Goal: Task Accomplishment & Management: Use online tool/utility

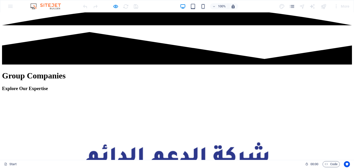
scroll to position [203, 0]
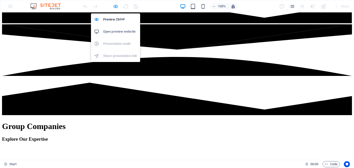
click at [116, 7] on icon "button" at bounding box center [116, 7] width 6 height 6
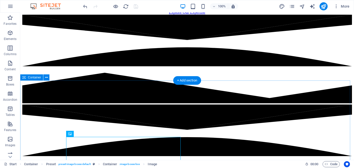
scroll to position [127, 0]
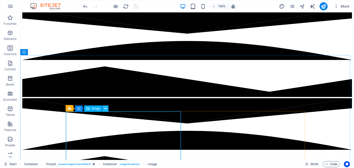
click at [105, 110] on icon at bounding box center [105, 108] width 3 height 5
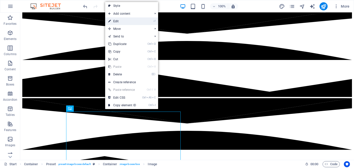
click at [135, 18] on link "⏎ Edit" at bounding box center [122, 21] width 34 height 8
select select "%"
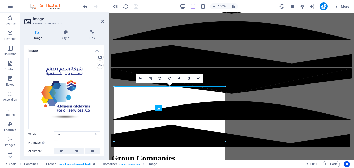
click at [95, 51] on h4 "Image" at bounding box center [64, 49] width 80 height 9
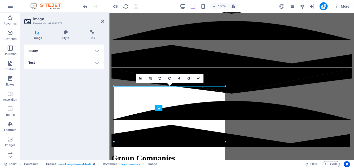
click at [71, 64] on h4 "Text" at bounding box center [64, 63] width 80 height 12
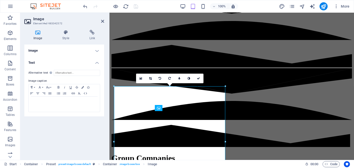
click at [97, 51] on h4 "Image" at bounding box center [64, 51] width 80 height 12
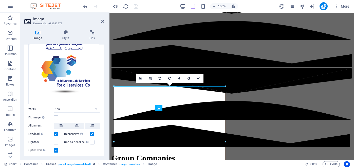
scroll to position [0, 0]
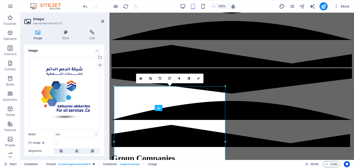
click at [94, 51] on h4 "Image" at bounding box center [64, 49] width 80 height 9
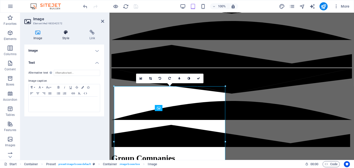
click at [65, 33] on icon at bounding box center [65, 32] width 25 height 5
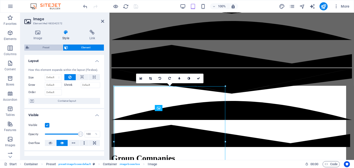
click at [52, 48] on span "Preset" at bounding box center [46, 48] width 31 height 6
select select "px"
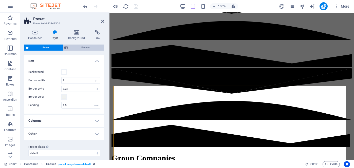
click at [84, 48] on span "Element" at bounding box center [86, 48] width 33 height 6
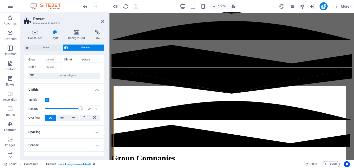
scroll to position [76, 0]
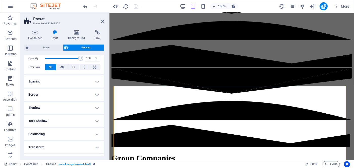
click at [96, 81] on h4 "Spacing" at bounding box center [64, 82] width 80 height 12
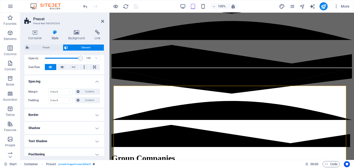
scroll to position [101, 0]
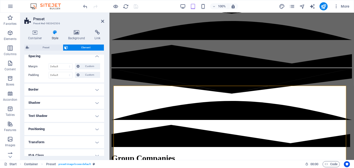
click at [96, 89] on h4 "Border" at bounding box center [64, 90] width 80 height 12
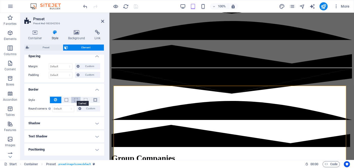
click at [74, 101] on span at bounding box center [76, 100] width 4 height 4
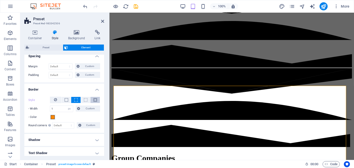
click at [95, 100] on span at bounding box center [96, 100] width 4 height 4
click at [85, 7] on icon "undo" at bounding box center [86, 7] width 6 height 6
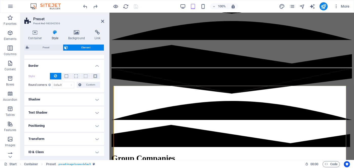
scroll to position [127, 0]
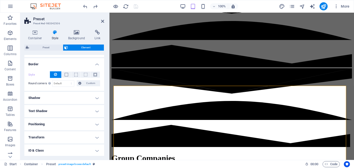
click at [96, 97] on h4 "Shadow" at bounding box center [64, 98] width 80 height 12
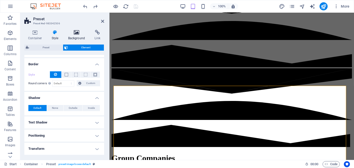
click at [78, 32] on icon at bounding box center [76, 32] width 25 height 5
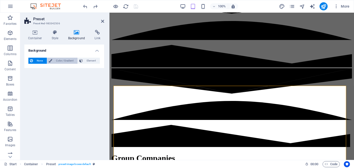
click at [66, 63] on span "Color / Gradient" at bounding box center [65, 61] width 22 height 6
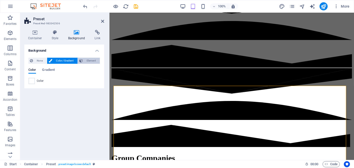
click at [89, 62] on span "Element" at bounding box center [91, 61] width 14 height 6
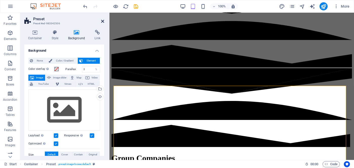
click at [102, 20] on icon at bounding box center [102, 21] width 3 height 4
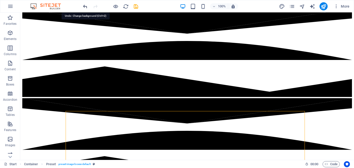
click at [84, 7] on icon "undo" at bounding box center [86, 7] width 6 height 6
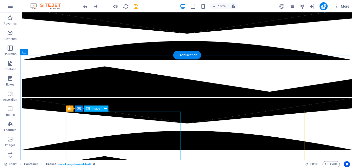
scroll to position [152, 0]
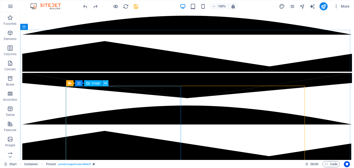
click at [106, 83] on icon at bounding box center [105, 83] width 3 height 5
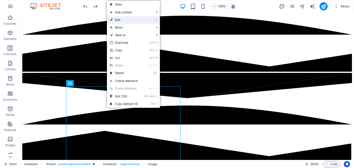
click at [131, 23] on link "⏎ Edit" at bounding box center [124, 20] width 34 height 8
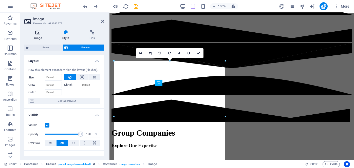
click at [38, 32] on icon at bounding box center [37, 32] width 27 height 5
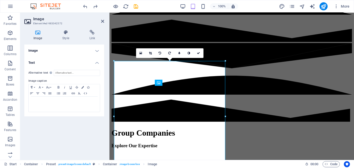
click at [94, 51] on h4 "Image" at bounding box center [64, 51] width 80 height 12
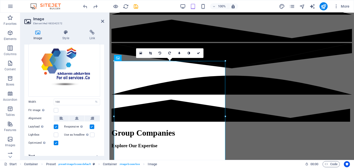
scroll to position [0, 0]
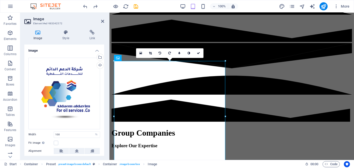
click at [101, 20] on h2 "Image" at bounding box center [68, 19] width 71 height 5
click at [103, 20] on icon at bounding box center [102, 21] width 3 height 4
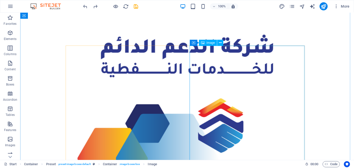
scroll to position [406, 0]
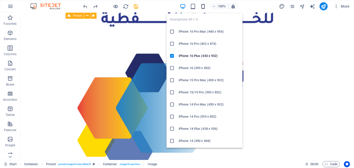
click at [205, 6] on icon "button" at bounding box center [203, 7] width 6 height 6
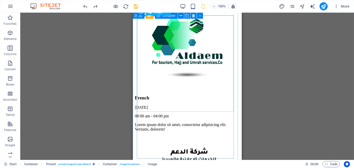
scroll to position [609, 0]
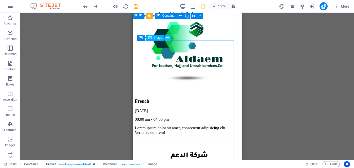
click at [168, 38] on icon at bounding box center [167, 37] width 3 height 5
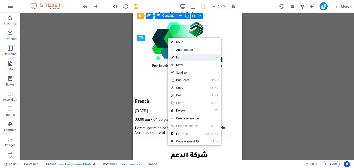
click at [179, 59] on link "⏎ Edit" at bounding box center [185, 58] width 34 height 8
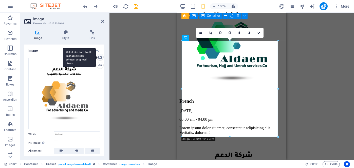
click at [99, 56] on div "Select files from the file manager, stock photos, or upload file(s)" at bounding box center [100, 58] width 8 height 8
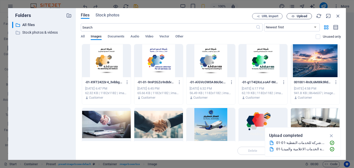
click at [300, 16] on span "Upload" at bounding box center [302, 16] width 10 height 3
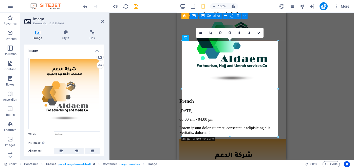
click at [328, 134] on div "H3 Banner Banner Container Spacer Button Container Preset Container Preset HTML…" at bounding box center [232, 87] width 245 height 148
click at [259, 33] on icon at bounding box center [258, 32] width 3 height 3
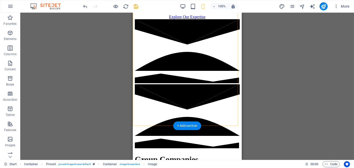
scroll to position [0, 0]
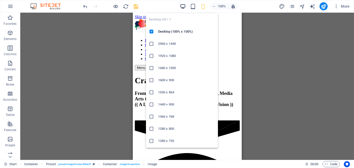
click at [183, 8] on icon "button" at bounding box center [183, 7] width 6 height 6
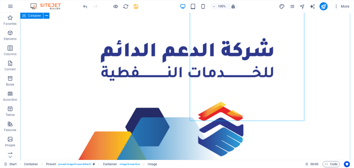
scroll to position [344, 0]
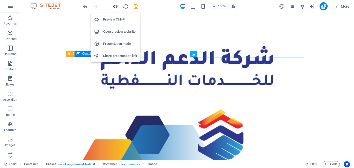
click at [116, 6] on icon "button" at bounding box center [116, 7] width 6 height 6
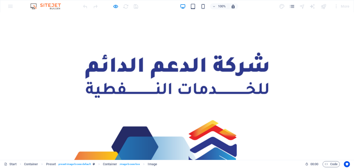
scroll to position [268, 0]
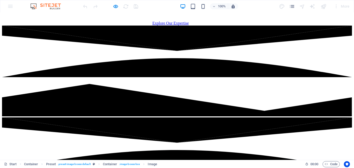
scroll to position [0, 0]
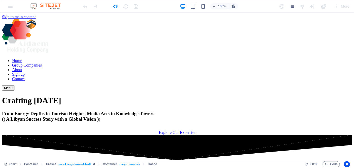
click at [193, 131] on link "Explore Our Expertise" at bounding box center [177, 133] width 37 height 4
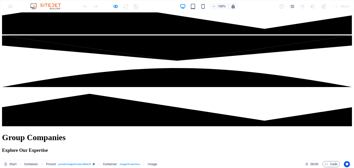
scroll to position [178, 0]
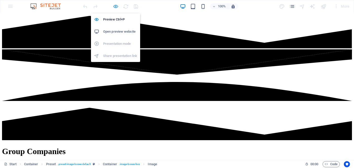
click at [116, 6] on icon "button" at bounding box center [116, 7] width 6 height 6
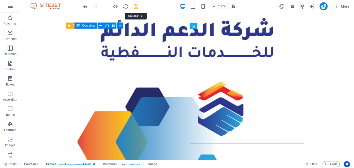
click at [138, 7] on icon "save" at bounding box center [136, 7] width 6 height 6
checkbox input "false"
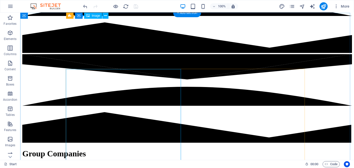
scroll to position [169, 0]
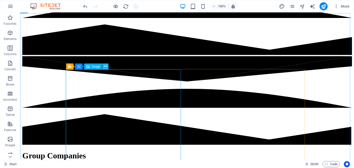
click at [106, 67] on icon at bounding box center [105, 66] width 3 height 5
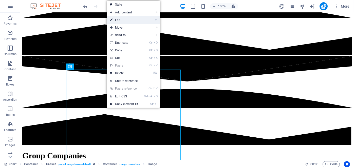
click at [132, 23] on link "⏎ Edit" at bounding box center [124, 20] width 34 height 8
select select "%"
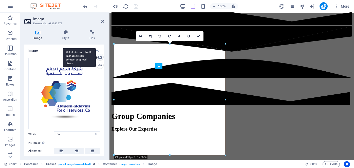
click at [100, 57] on div "Select files from the file manager, stock photos, or upload file(s)" at bounding box center [100, 58] width 8 height 8
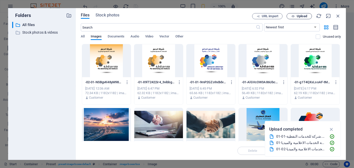
click at [302, 17] on span "Upload" at bounding box center [302, 16] width 10 height 3
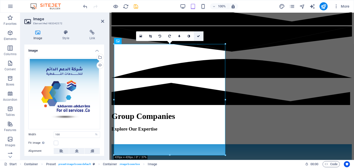
click at [198, 35] on icon at bounding box center [198, 36] width 3 height 3
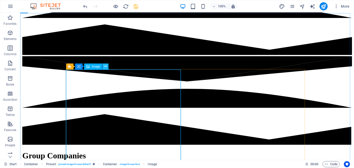
click at [105, 67] on icon at bounding box center [105, 66] width 3 height 5
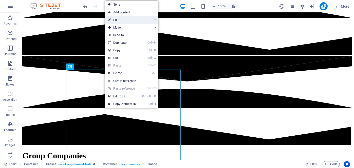
click at [132, 20] on link "⏎ Edit" at bounding box center [122, 20] width 34 height 8
select select "%"
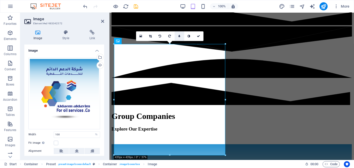
click at [180, 35] on icon at bounding box center [180, 36] width 2 height 3
click at [176, 35] on link at bounding box center [176, 36] width 10 height 10
click at [189, 37] on icon at bounding box center [189, 36] width 3 height 3
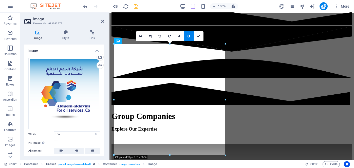
click at [189, 37] on icon at bounding box center [189, 36] width 3 height 3
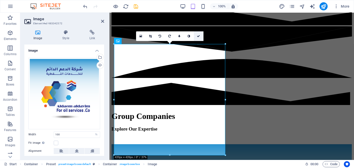
click at [198, 35] on icon at bounding box center [198, 36] width 3 height 3
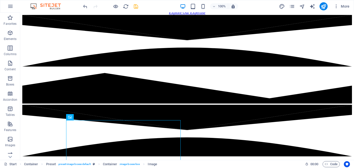
scroll to position [118, 0]
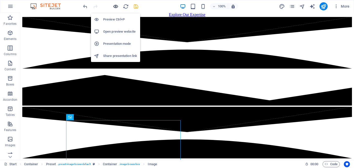
click at [115, 5] on icon "button" at bounding box center [116, 7] width 6 height 6
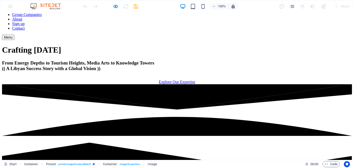
scroll to position [0, 0]
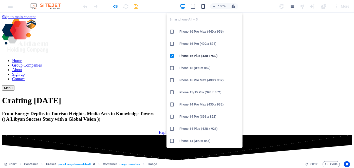
click at [202, 6] on icon "button" at bounding box center [203, 7] width 6 height 6
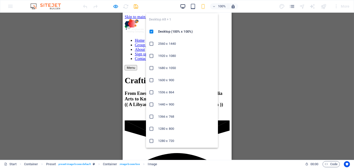
click at [182, 7] on icon "button" at bounding box center [183, 7] width 6 height 6
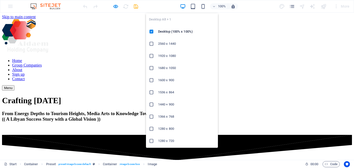
scroll to position [209, 0]
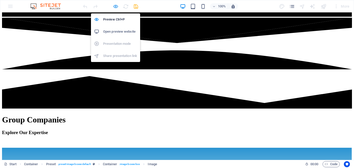
click at [115, 6] on icon "button" at bounding box center [116, 7] width 6 height 6
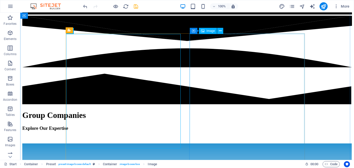
scroll to position [159, 0]
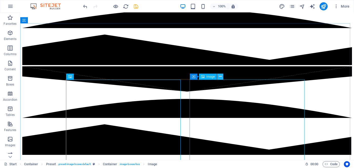
click at [222, 77] on button at bounding box center [220, 77] width 6 height 6
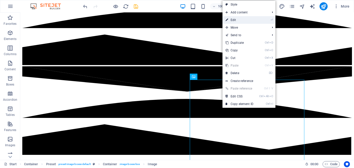
click at [238, 19] on link "⏎ Edit" at bounding box center [240, 20] width 34 height 8
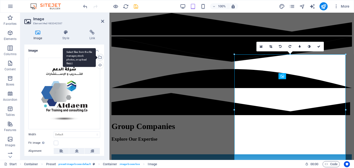
click at [100, 57] on div "Select files from the file manager, stock photos, or upload file(s)" at bounding box center [100, 58] width 8 height 8
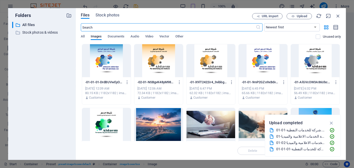
scroll to position [332, 0]
click at [298, 16] on span "Upload" at bounding box center [302, 16] width 10 height 3
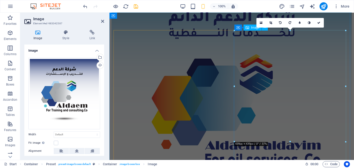
scroll to position [182, 0]
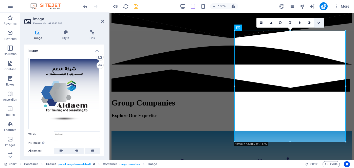
click at [319, 23] on icon at bounding box center [319, 22] width 3 height 3
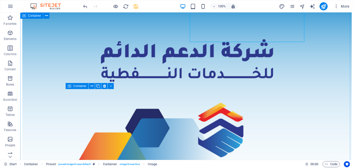
scroll to position [356, 0]
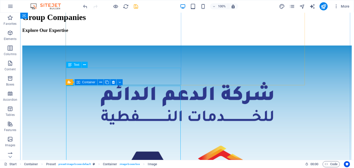
scroll to position [306, 0]
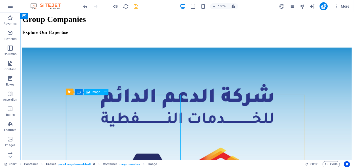
click at [105, 93] on icon at bounding box center [105, 92] width 3 height 5
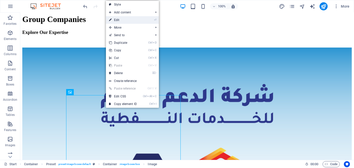
click at [137, 22] on link "⏎ Edit" at bounding box center [123, 20] width 34 height 8
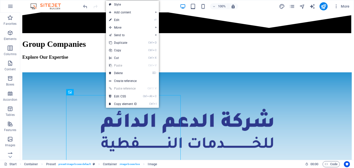
select select "%"
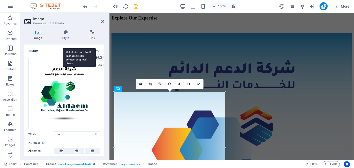
click at [96, 58] on div "Select files from the file manager, stock photos, or upload file(s)" at bounding box center [79, 57] width 33 height 19
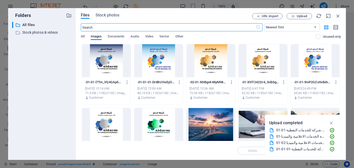
scroll to position [488, 0]
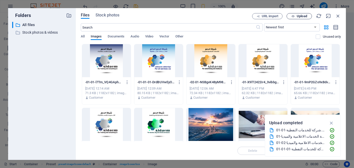
click at [296, 16] on span "Upload" at bounding box center [299, 16] width 21 height 3
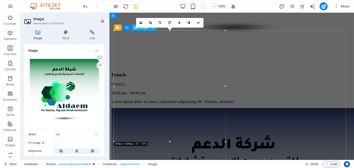
scroll to position [341, 0]
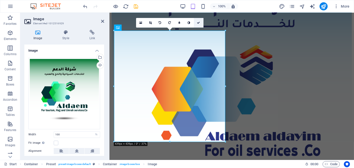
click at [199, 23] on icon at bounding box center [198, 22] width 3 height 3
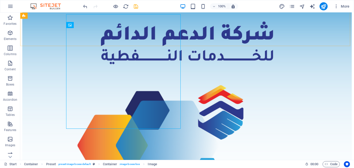
scroll to position [370, 0]
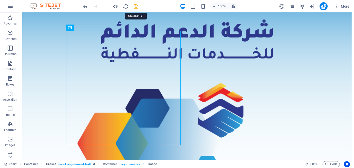
click at [135, 6] on icon "save" at bounding box center [136, 7] width 6 height 6
checkbox input "false"
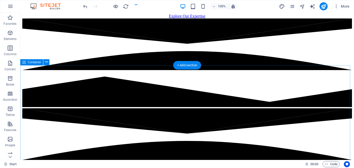
scroll to position [0, 0]
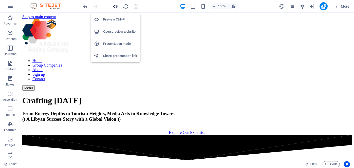
click at [115, 6] on icon "button" at bounding box center [116, 7] width 6 height 6
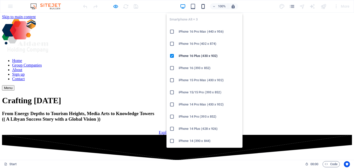
click at [204, 5] on icon "button" at bounding box center [203, 7] width 6 height 6
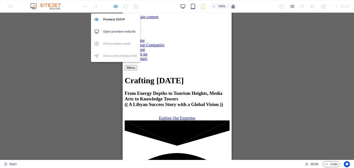
click at [118, 5] on icon "button" at bounding box center [116, 7] width 6 height 6
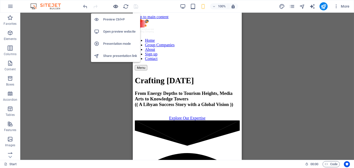
click at [116, 5] on icon "button" at bounding box center [116, 7] width 6 height 6
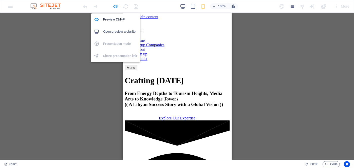
click at [115, 6] on icon "button" at bounding box center [116, 7] width 6 height 6
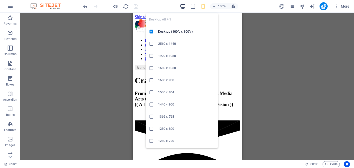
click at [183, 6] on icon "button" at bounding box center [183, 7] width 6 height 6
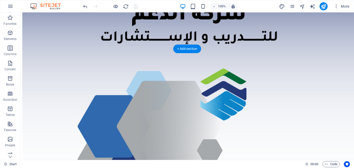
scroll to position [659, 0]
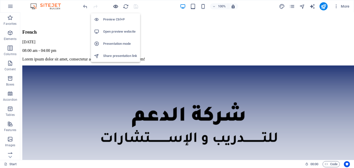
click at [116, 7] on icon "button" at bounding box center [116, 7] width 6 height 6
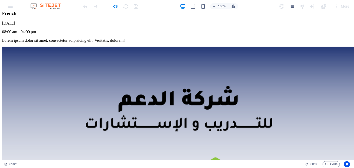
scroll to position [678, 0]
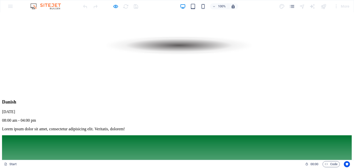
scroll to position [1025, 0]
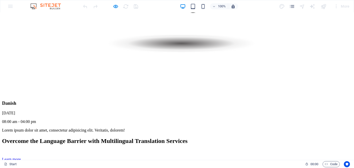
scroll to position [1805, 0]
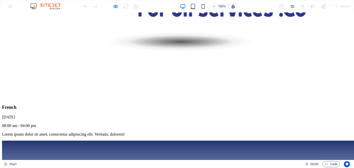
scroll to position [558, 0]
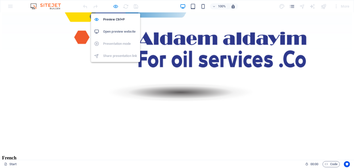
click at [116, 5] on icon "button" at bounding box center [116, 7] width 6 height 6
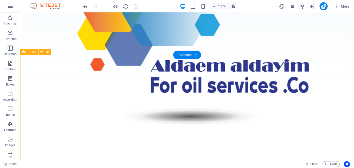
scroll to position [507, 0]
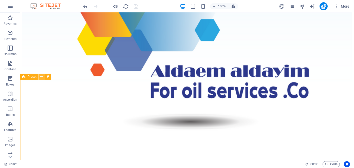
click at [42, 77] on icon at bounding box center [41, 76] width 3 height 5
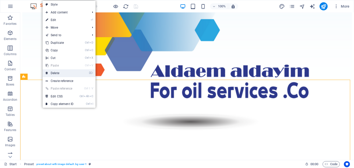
click at [54, 73] on link "⌦ Delete" at bounding box center [60, 73] width 34 height 8
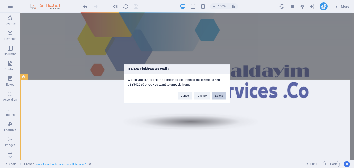
click at [223, 95] on button "Delete" at bounding box center [219, 96] width 14 height 8
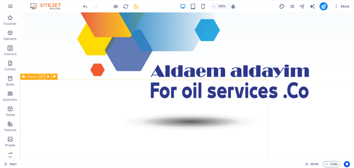
click at [43, 75] on icon at bounding box center [41, 76] width 3 height 5
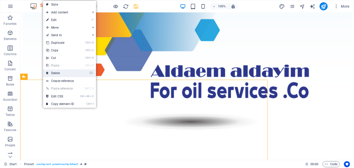
click at [58, 73] on link "⌦ Delete" at bounding box center [60, 73] width 34 height 8
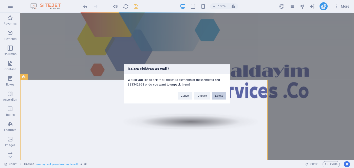
click at [224, 97] on button "Delete" at bounding box center [219, 96] width 14 height 8
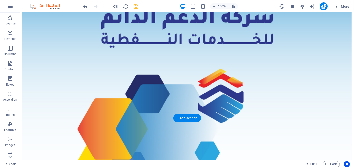
scroll to position [380, 0]
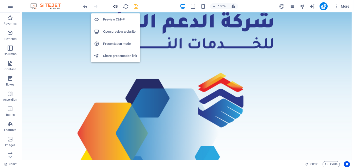
click at [116, 6] on icon "button" at bounding box center [116, 7] width 6 height 6
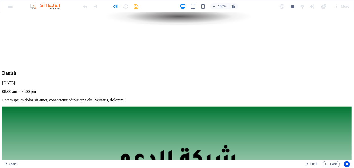
scroll to position [1090, 0]
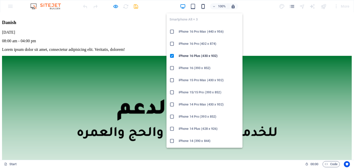
click at [204, 5] on icon "button" at bounding box center [203, 7] width 6 height 6
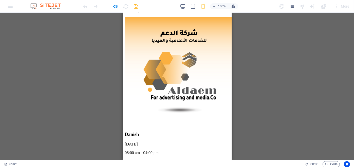
scroll to position [781, 0]
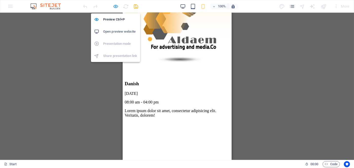
click at [113, 7] on icon "button" at bounding box center [116, 7] width 6 height 6
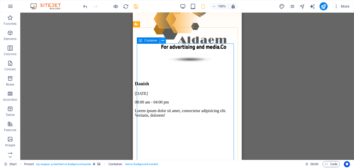
click at [162, 40] on icon at bounding box center [163, 40] width 3 height 5
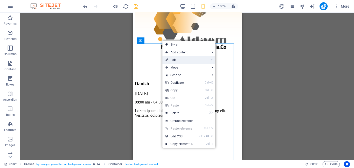
click at [188, 59] on link "⏎ Edit" at bounding box center [180, 60] width 34 height 8
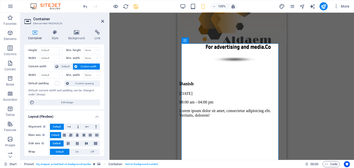
scroll to position [0, 0]
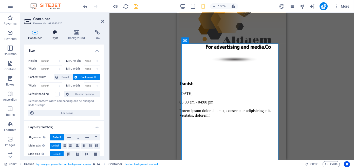
click at [55, 33] on icon at bounding box center [55, 32] width 14 height 5
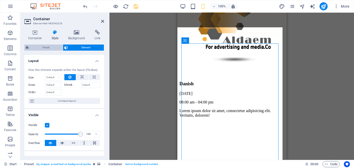
click at [42, 47] on span "Preset" at bounding box center [46, 48] width 31 height 6
select select "%"
select select "rem"
select select "px"
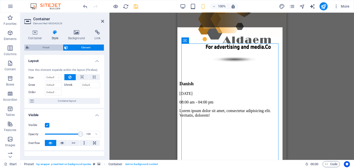
select select "preset-text-on-background-quotes"
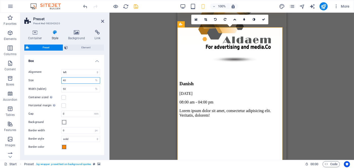
click at [72, 80] on input "40" at bounding box center [81, 81] width 38 height 6
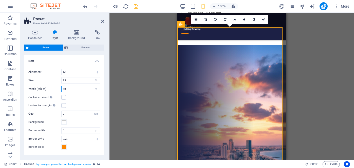
click at [72, 90] on input "50" at bounding box center [81, 89] width 38 height 6
click at [72, 81] on input "25" at bounding box center [81, 81] width 38 height 6
click at [72, 80] on input "10" at bounding box center [81, 81] width 38 height 6
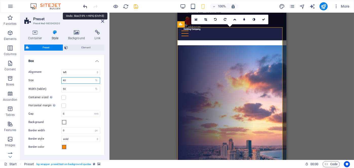
type input "40"
click at [88, 6] on icon "undo" at bounding box center [86, 7] width 6 height 6
click at [86, 6] on icon "undo" at bounding box center [86, 7] width 6 height 6
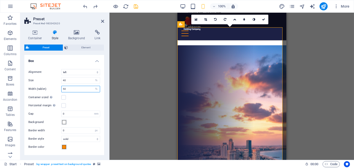
click at [74, 90] on input "50" at bounding box center [81, 89] width 38 height 6
click at [74, 90] on input "10" at bounding box center [81, 89] width 38 height 6
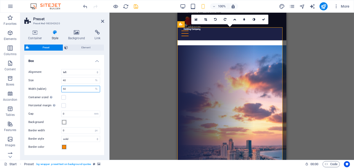
type input "50"
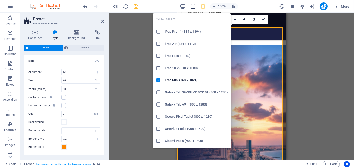
click at [192, 5] on icon "button" at bounding box center [193, 7] width 6 height 6
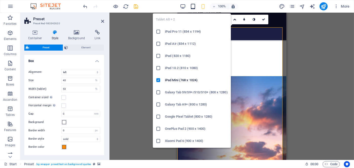
scroll to position [540, 0]
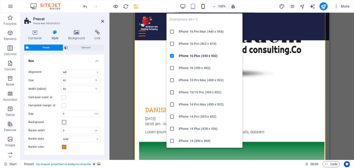
click at [204, 6] on icon "button" at bounding box center [203, 7] width 6 height 6
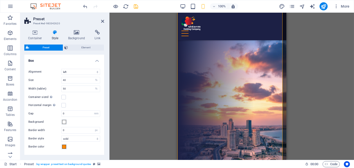
scroll to position [0, 0]
click at [83, 73] on select "left center right" at bounding box center [80, 72] width 39 height 6
click at [61, 69] on select "left center right" at bounding box center [80, 72] width 39 height 6
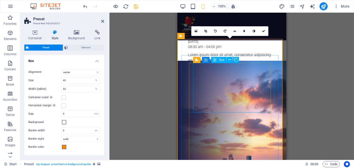
scroll to position [745, 0]
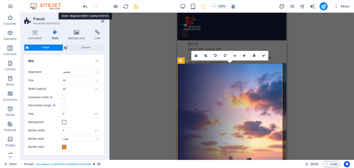
click at [85, 6] on icon "undo" at bounding box center [86, 7] width 6 height 6
select select "left"
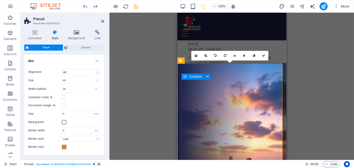
click at [208, 78] on icon at bounding box center [207, 76] width 3 height 5
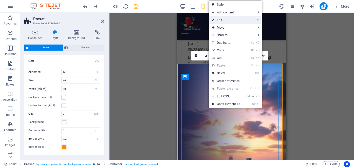
click at [230, 20] on link "⏎ Edit" at bounding box center [226, 20] width 34 height 8
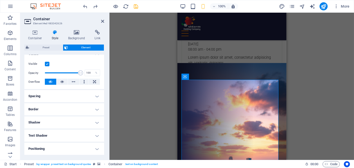
scroll to position [76, 0]
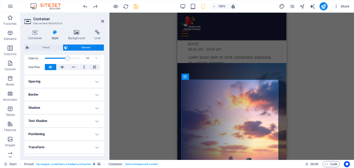
drag, startPoint x: 79, startPoint y: 58, endPoint x: 67, endPoint y: 60, distance: 12.3
click at [67, 60] on span at bounding box center [67, 58] width 5 height 5
drag, startPoint x: 67, startPoint y: 57, endPoint x: 61, endPoint y: 57, distance: 5.3
click at [61, 57] on span at bounding box center [61, 58] width 5 height 5
click at [59, 57] on span at bounding box center [59, 58] width 5 height 5
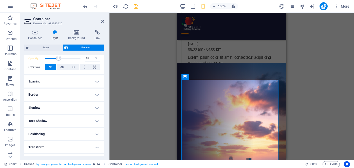
click at [58, 58] on span at bounding box center [58, 58] width 5 height 5
click at [59, 58] on span at bounding box center [59, 58] width 5 height 5
click at [87, 59] on input "41" at bounding box center [92, 58] width 15 height 6
type input "45"
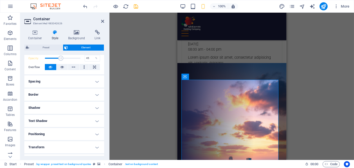
click at [139, 63] on div "H3 Banner Container Spacer Button Container Preset Container Preset HTML Preset…" at bounding box center [232, 87] width 245 height 148
click at [103, 21] on icon at bounding box center [102, 21] width 3 height 4
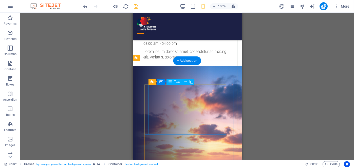
scroll to position [745, 0]
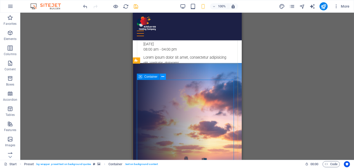
click at [162, 78] on icon at bounding box center [163, 76] width 3 height 5
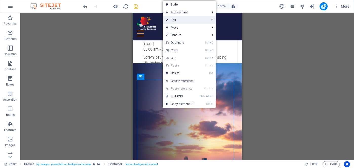
click at [175, 20] on link "⏎ Edit" at bounding box center [180, 20] width 34 height 8
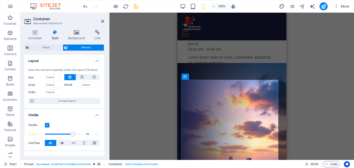
type input "100"
drag, startPoint x: 62, startPoint y: 133, endPoint x: 82, endPoint y: 134, distance: 20.3
click at [82, 134] on span at bounding box center [80, 134] width 5 height 5
click at [48, 125] on label at bounding box center [47, 125] width 5 height 5
click at [0, 0] on input "Visible" at bounding box center [0, 0] width 0 height 0
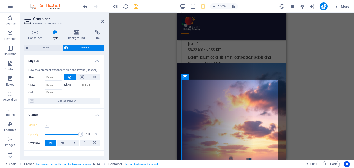
click at [48, 124] on label at bounding box center [47, 125] width 5 height 5
click at [0, 0] on input "Visible" at bounding box center [0, 0] width 0 height 0
click at [48, 124] on label at bounding box center [47, 125] width 5 height 5
click at [0, 0] on input "Visible" at bounding box center [0, 0] width 0 height 0
click at [48, 124] on label at bounding box center [47, 125] width 5 height 5
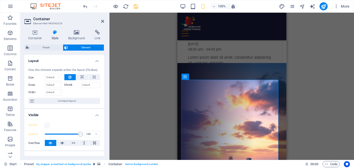
click at [0, 0] on input "Visible" at bounding box center [0, 0] width 0 height 0
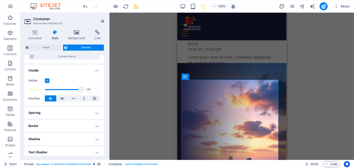
scroll to position [51, 0]
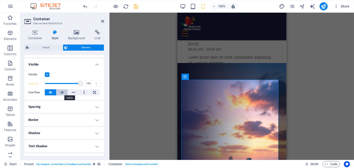
click at [62, 92] on icon at bounding box center [62, 93] width 4 height 6
click at [52, 92] on icon at bounding box center [51, 93] width 4 height 6
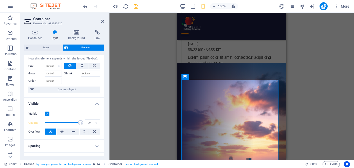
scroll to position [0, 0]
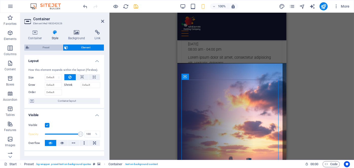
click at [50, 47] on span "Preset" at bounding box center [46, 48] width 31 height 6
select select "%"
select select "rem"
select select "px"
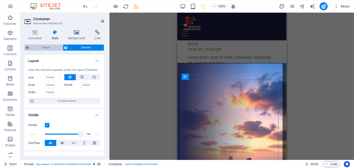
select select "preset-text-on-background-quotes"
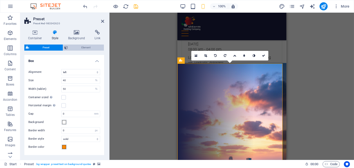
click at [83, 47] on span "Element" at bounding box center [86, 48] width 33 height 6
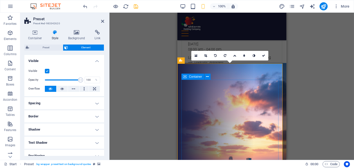
click at [207, 77] on icon at bounding box center [207, 76] width 3 height 5
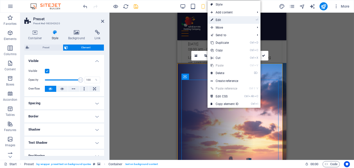
click at [228, 22] on link "⏎ Edit" at bounding box center [225, 20] width 34 height 8
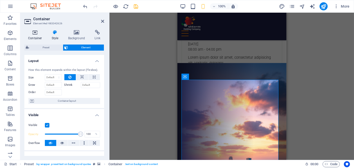
click at [33, 31] on icon at bounding box center [35, 32] width 22 height 5
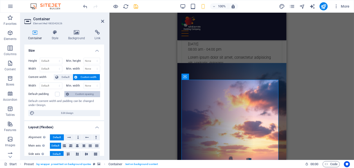
click at [87, 94] on span "Custom spacing" at bounding box center [84, 94] width 28 height 6
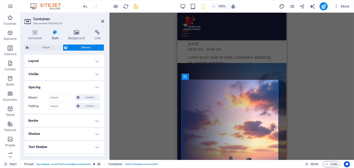
click at [96, 87] on h4 "Spacing" at bounding box center [64, 85] width 80 height 9
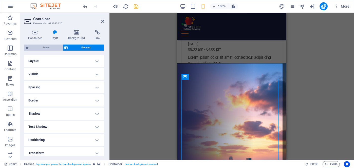
click at [52, 47] on span "Preset" at bounding box center [46, 48] width 31 height 6
select select "%"
select select "rem"
select select "px"
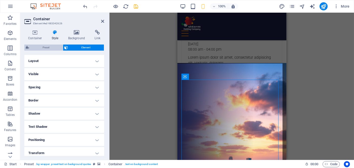
select select "preset-text-on-background-quotes"
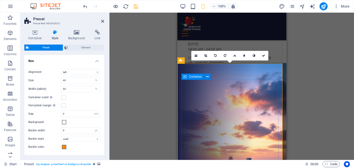
click at [208, 77] on icon at bounding box center [207, 76] width 3 height 5
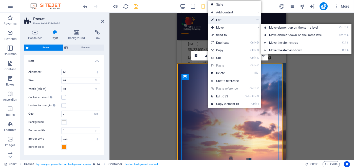
click at [216, 20] on link "⏎ Edit" at bounding box center [225, 20] width 34 height 8
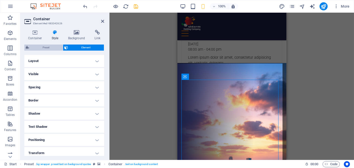
click at [48, 48] on span "Preset" at bounding box center [46, 48] width 31 height 6
select select "%"
select select "rem"
select select "px"
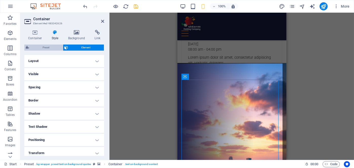
select select "preset-text-on-background-quotes"
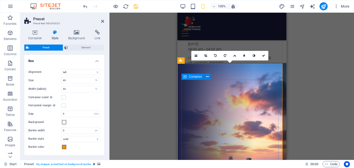
click at [206, 78] on button at bounding box center [208, 77] width 6 height 6
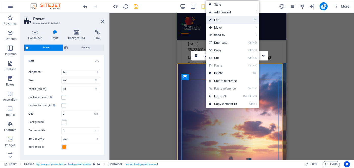
click at [215, 20] on link "⏎ Edit" at bounding box center [223, 20] width 34 height 8
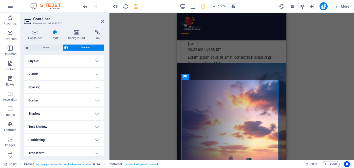
click at [95, 61] on h4 "Layout" at bounding box center [64, 61] width 80 height 12
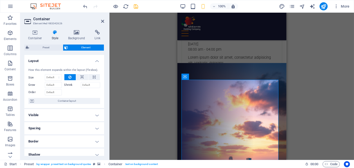
click at [91, 114] on h4 "Visible" at bounding box center [64, 115] width 80 height 12
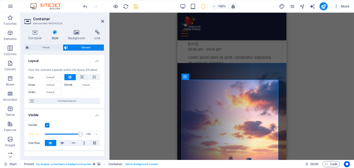
scroll to position [51, 0]
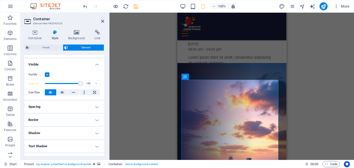
click at [88, 109] on h4 "Spacing" at bounding box center [64, 107] width 80 height 12
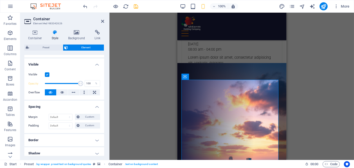
scroll to position [101, 0]
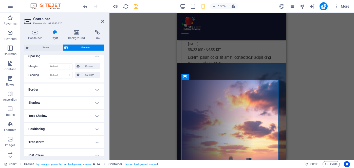
click at [86, 92] on h4 "Border" at bounding box center [64, 90] width 80 height 12
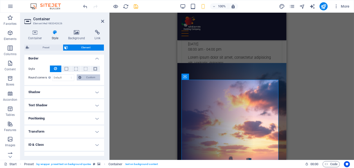
scroll to position [152, 0]
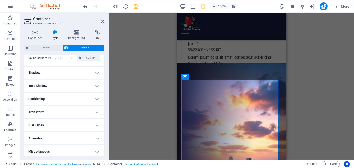
click at [85, 75] on h4 "Shadow" at bounding box center [64, 73] width 80 height 12
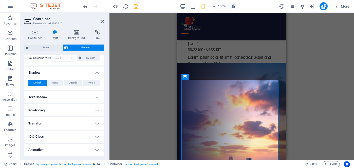
click at [86, 96] on h4 "Text Shadow" at bounding box center [64, 97] width 80 height 12
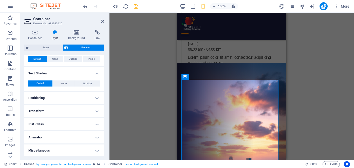
click at [84, 98] on h4 "Positioning" at bounding box center [64, 98] width 80 height 12
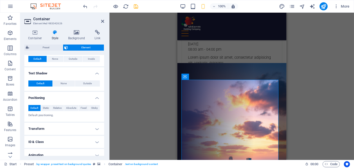
scroll to position [194, 0]
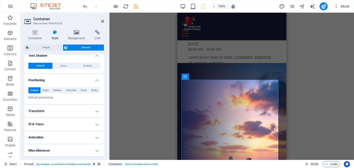
click at [82, 111] on h4 "Transform" at bounding box center [64, 111] width 80 height 12
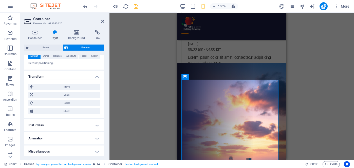
scroll to position [229, 0]
click at [82, 125] on h4 "ID & Class" at bounding box center [64, 124] width 80 height 12
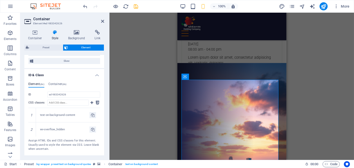
scroll to position [303, 0]
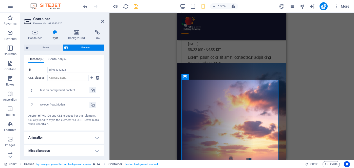
click at [80, 139] on h4 "Animation" at bounding box center [64, 138] width 80 height 12
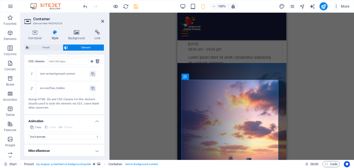
click at [75, 151] on h4 "Miscellaneous" at bounding box center [64, 151] width 80 height 12
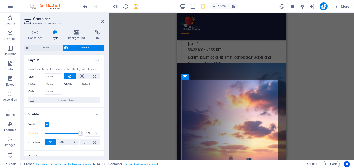
scroll to position [0, 0]
click at [35, 31] on icon at bounding box center [35, 32] width 22 height 5
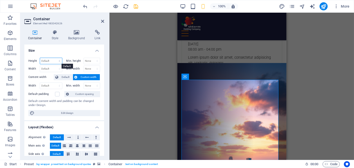
click at [54, 61] on select "Default px rem % vh vw" at bounding box center [51, 61] width 22 height 6
click at [68, 77] on span "Default" at bounding box center [65, 77] width 11 height 6
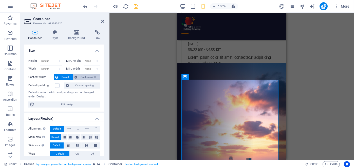
click at [86, 78] on span "Custom width" at bounding box center [89, 77] width 20 height 6
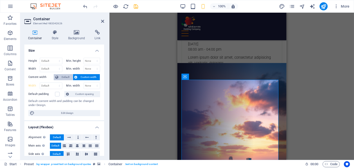
click at [66, 77] on span "Default" at bounding box center [65, 77] width 11 height 6
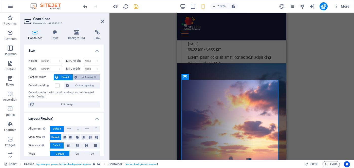
click at [91, 77] on span "Custom width" at bounding box center [89, 77] width 20 height 6
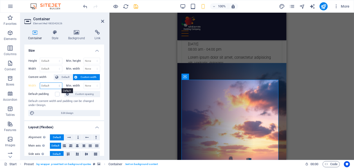
click at [53, 85] on select "Default px rem % em vh vw" at bounding box center [51, 86] width 22 height 6
click at [88, 85] on select "None px rem % vh vw" at bounding box center [92, 86] width 16 height 6
click at [62, 112] on span "Edit design" at bounding box center [67, 113] width 63 height 6
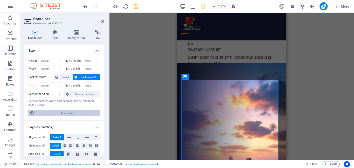
select select "px"
select select "300"
select select "px"
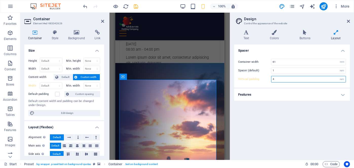
click at [280, 78] on input "4" at bounding box center [309, 79] width 74 height 6
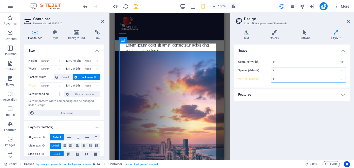
type input "4"
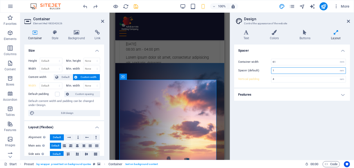
click at [279, 70] on input "1" at bounding box center [309, 71] width 74 height 6
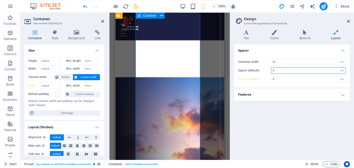
type input "5"
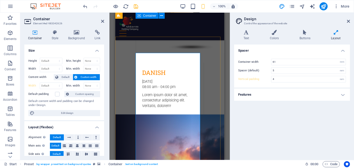
scroll to position [669, 0]
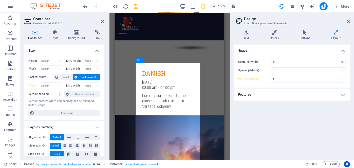
click at [283, 63] on input "61" at bounding box center [309, 62] width 74 height 6
type input "61"
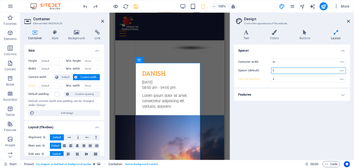
click at [282, 71] on input "5" at bounding box center [309, 71] width 74 height 6
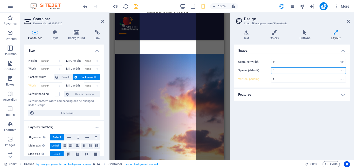
scroll to position [695, 0]
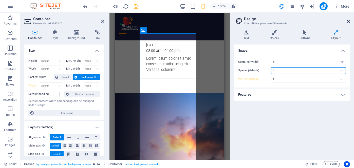
type input "6"
click at [350, 21] on icon at bounding box center [348, 21] width 3 height 4
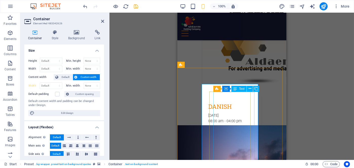
scroll to position [619, 0]
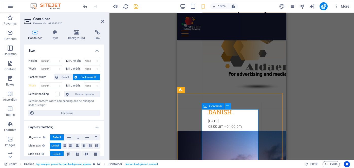
click at [226, 107] on icon at bounding box center [227, 106] width 3 height 5
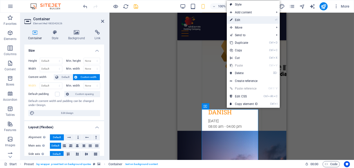
click at [251, 19] on link "⏎ Edit" at bounding box center [244, 20] width 34 height 8
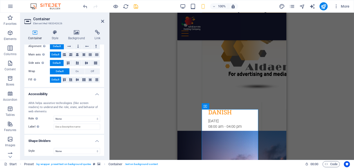
scroll to position [93, 0]
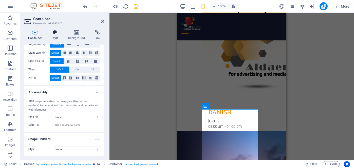
click at [55, 33] on icon at bounding box center [55, 32] width 14 height 5
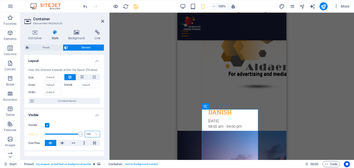
click at [90, 134] on input "100" at bounding box center [92, 134] width 15 height 6
type input "75"
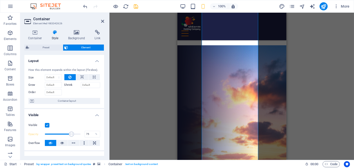
scroll to position [796, 0]
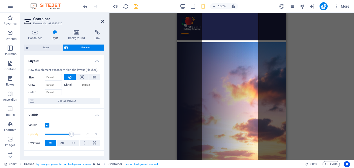
click at [102, 22] on icon at bounding box center [102, 21] width 3 height 4
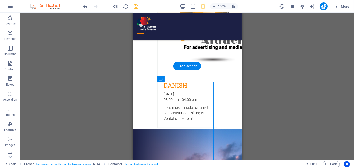
scroll to position [619, 0]
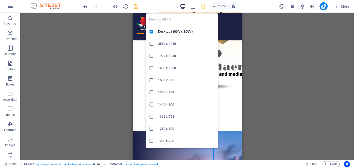
click at [184, 6] on icon "button" at bounding box center [183, 7] width 6 height 6
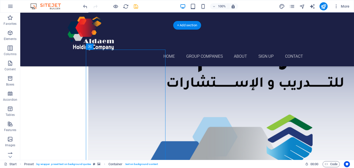
scroll to position [492, 0]
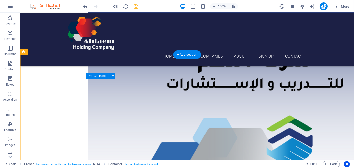
click at [113, 76] on icon at bounding box center [112, 76] width 3 height 5
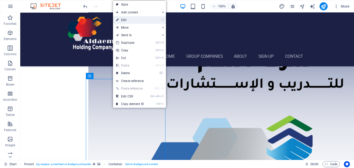
click at [137, 21] on link "⏎ Edit" at bounding box center [130, 20] width 34 height 8
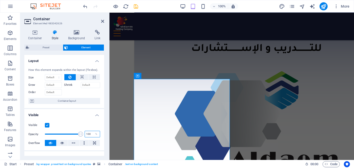
click at [91, 134] on input "100" at bounding box center [92, 134] width 15 height 6
type input "75"
click at [101, 21] on icon at bounding box center [102, 21] width 3 height 4
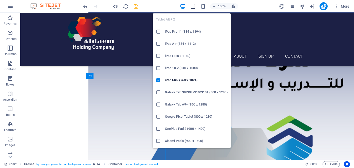
click at [192, 6] on icon "button" at bounding box center [193, 7] width 6 height 6
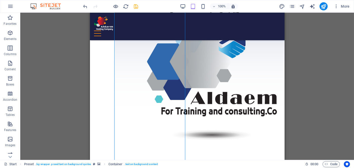
scroll to position [390, 0]
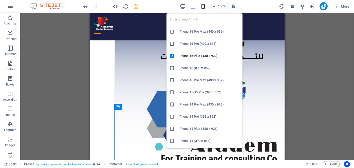
click at [205, 6] on icon "button" at bounding box center [203, 7] width 6 height 6
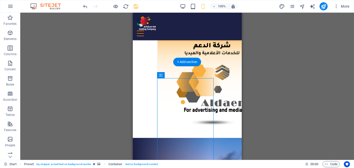
scroll to position [551, 0]
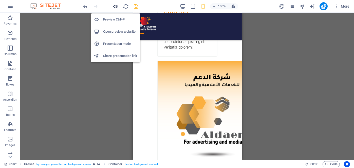
click at [115, 4] on icon "button" at bounding box center [116, 7] width 6 height 6
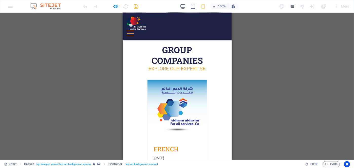
scroll to position [5, 0]
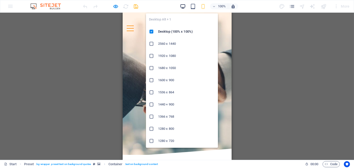
click at [183, 8] on icon "button" at bounding box center [183, 7] width 6 height 6
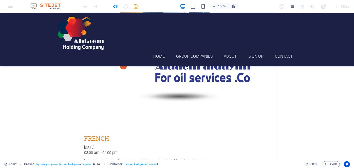
scroll to position [350, 0]
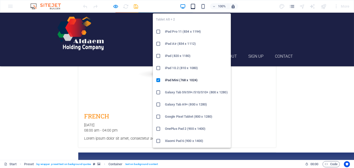
click at [192, 5] on icon "button" at bounding box center [193, 7] width 6 height 6
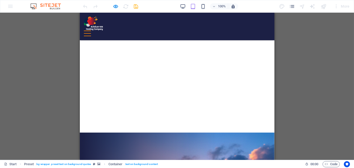
scroll to position [1076, 0]
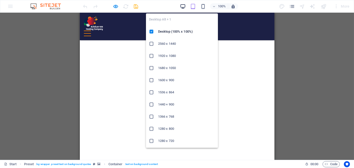
click at [183, 6] on icon "button" at bounding box center [183, 7] width 6 height 6
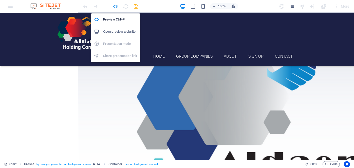
click at [116, 6] on icon "button" at bounding box center [116, 7] width 6 height 6
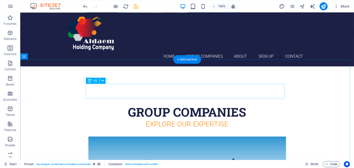
scroll to position [0, 0]
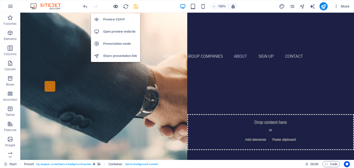
click at [115, 7] on icon "button" at bounding box center [116, 7] width 6 height 6
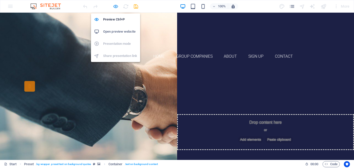
scroll to position [599, 0]
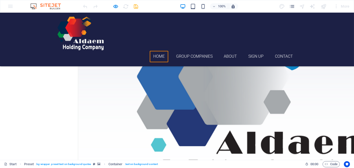
click at [162, 51] on link "Home" at bounding box center [159, 56] width 19 height 11
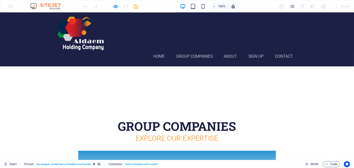
scroll to position [0, 0]
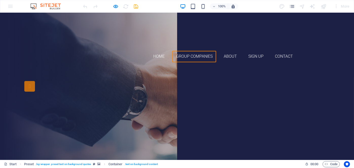
click at [192, 51] on link "Group Companies" at bounding box center [194, 56] width 44 height 11
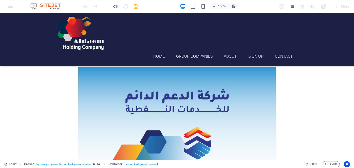
scroll to position [178, 0]
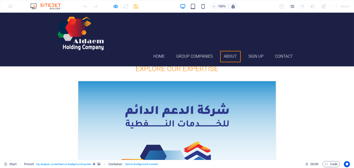
click at [232, 51] on link "About" at bounding box center [230, 56] width 21 height 11
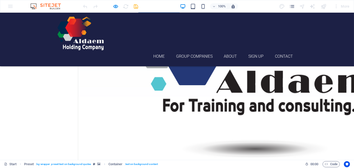
scroll to position [643, 0]
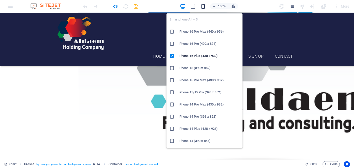
click at [205, 6] on icon "button" at bounding box center [203, 7] width 6 height 6
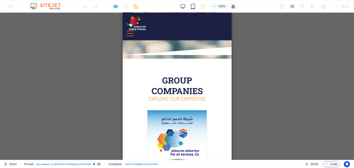
scroll to position [0, 0]
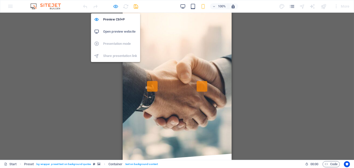
click at [115, 7] on icon "button" at bounding box center [116, 7] width 6 height 6
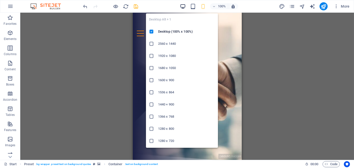
click at [182, 7] on icon "button" at bounding box center [183, 7] width 6 height 6
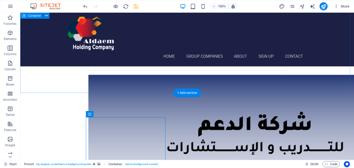
scroll to position [427, 0]
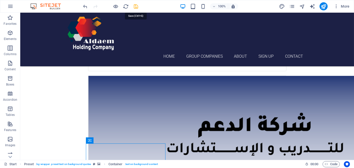
click at [137, 6] on icon "save" at bounding box center [136, 7] width 6 height 6
checkbox input "false"
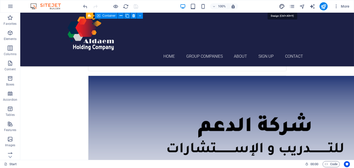
click at [282, 5] on icon "design" at bounding box center [282, 7] width 6 height 6
select select "rem"
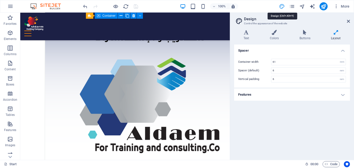
scroll to position [386, 0]
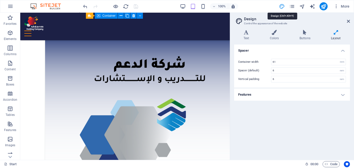
click at [282, 5] on icon "design" at bounding box center [282, 7] width 6 height 6
click at [349, 20] on icon at bounding box center [348, 21] width 3 height 4
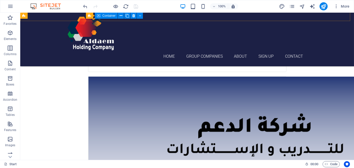
scroll to position [427, 0]
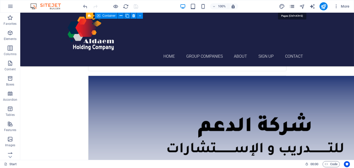
click at [295, 6] on icon "pages" at bounding box center [292, 7] width 6 height 6
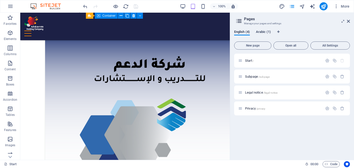
click at [261, 30] on span "Arabic (1)" at bounding box center [263, 32] width 15 height 7
click at [242, 29] on div "English (4) Arabic (1) New page Open all All Settings Start / Subpage /subpage …" at bounding box center [292, 93] width 124 height 134
click at [240, 30] on span "English (4)" at bounding box center [242, 32] width 16 height 7
click at [348, 20] on icon at bounding box center [348, 21] width 3 height 4
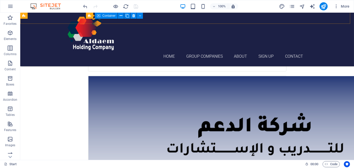
scroll to position [427, 0]
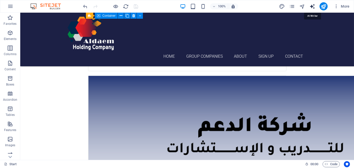
click at [313, 6] on icon "text_generator" at bounding box center [313, 7] width 6 height 6
select select "English"
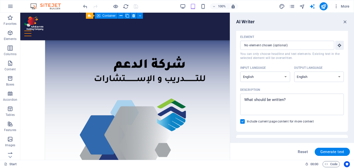
scroll to position [0, 0]
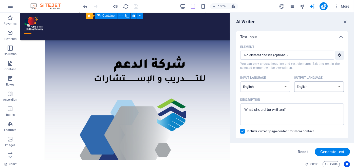
click at [339, 86] on select "Albanian Arabic Armenian Awadhi Azerbaijani Bashkir Basque Belarusian Bengali B…" at bounding box center [319, 87] width 50 height 10
select select "Arabic"
click at [294, 82] on select "Albanian Arabic Armenian Awadhi Azerbaijani Bashkir Basque Belarusian Bengali B…" at bounding box center [319, 87] width 50 height 10
click at [344, 22] on icon "button" at bounding box center [346, 22] width 6 height 6
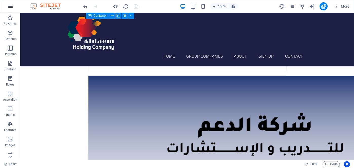
click at [9, 6] on icon "button" at bounding box center [10, 6] width 6 height 6
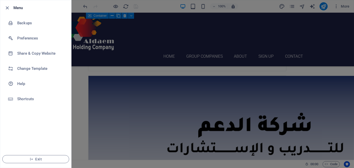
click at [122, 111] on div at bounding box center [177, 84] width 354 height 168
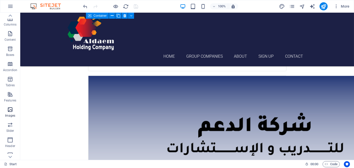
scroll to position [0, 0]
click at [12, 17] on icon "button" at bounding box center [10, 18] width 6 height 6
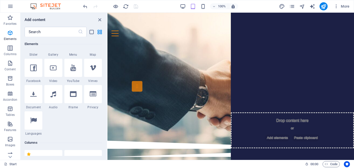
scroll to position [152, 0]
click at [101, 18] on icon "close panel" at bounding box center [100, 20] width 6 height 6
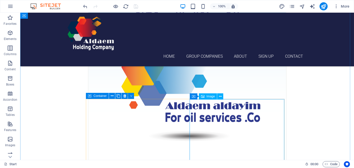
scroll to position [254, 0]
